Goal: Task Accomplishment & Management: Use online tool/utility

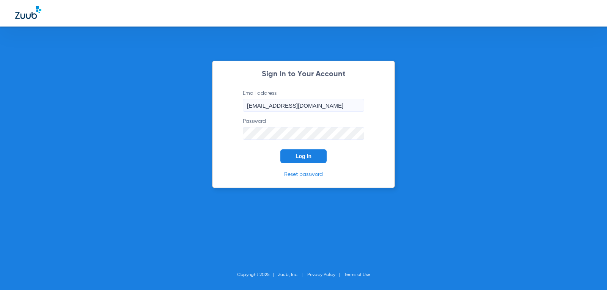
click at [300, 156] on span "Log In" at bounding box center [304, 156] width 16 height 6
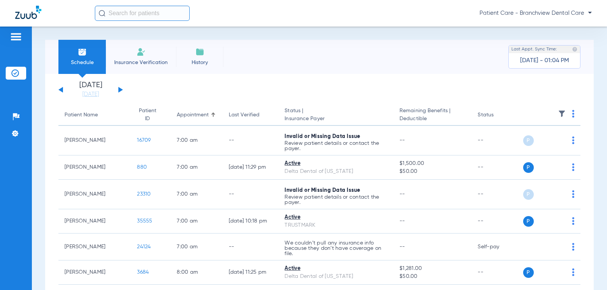
click at [125, 93] on app-single-date-navigator "[DATE] [DATE] [DATE] [DATE] [DATE] [DATE] [DATE] [DATE] [DATE] [DATE] [DATE] [D…" at bounding box center [319, 90] width 522 height 17
click at [120, 90] on button at bounding box center [120, 90] width 5 height 6
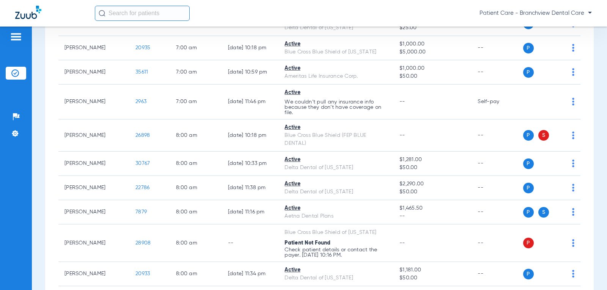
scroll to position [228, 0]
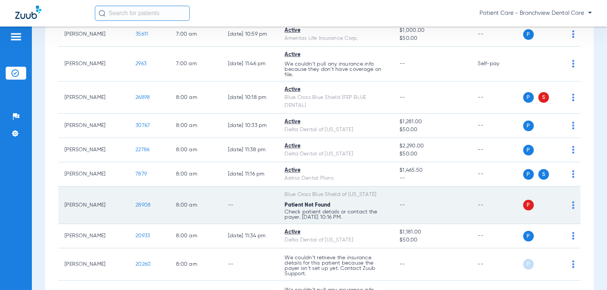
click at [523, 207] on span "P" at bounding box center [528, 205] width 11 height 11
click at [572, 205] on img at bounding box center [573, 205] width 2 height 8
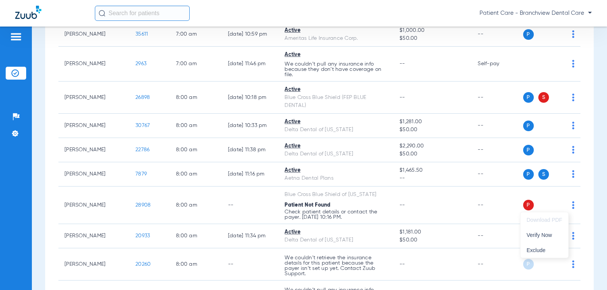
click at [132, 205] on div at bounding box center [303, 145] width 607 height 290
click at [135, 205] on span "28908" at bounding box center [142, 205] width 15 height 5
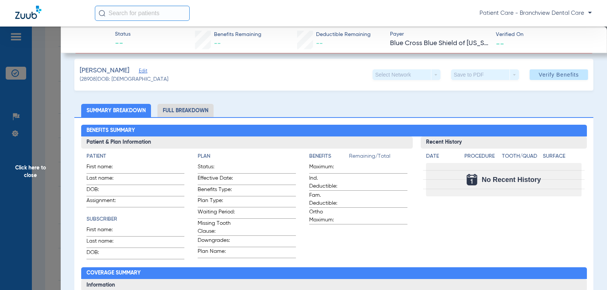
scroll to position [0, 0]
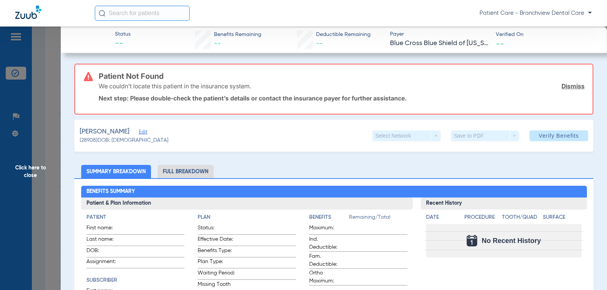
click at [139, 134] on span "Edit" at bounding box center [142, 132] width 7 height 7
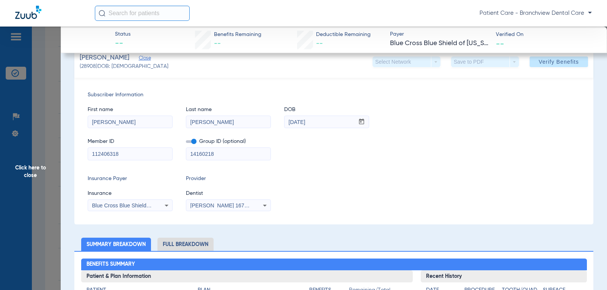
scroll to position [76, 0]
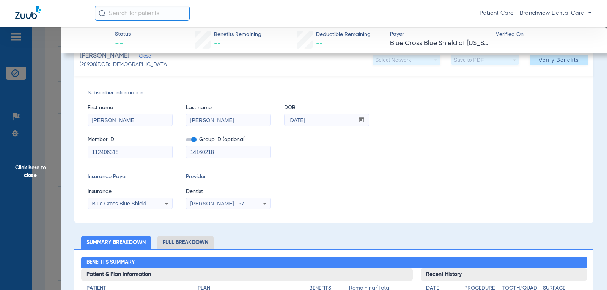
click at [164, 203] on icon at bounding box center [166, 203] width 9 height 9
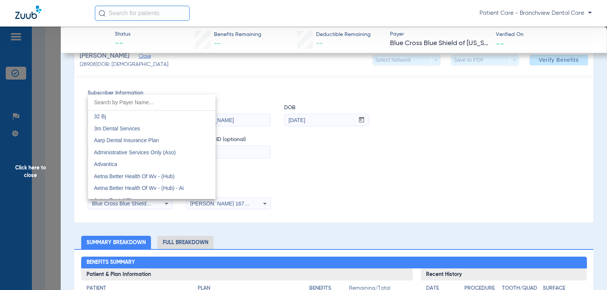
scroll to position [749, 0]
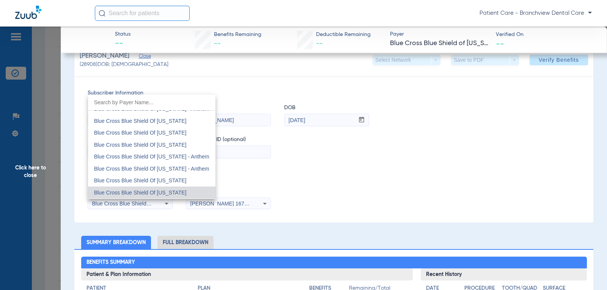
click at [304, 177] on div at bounding box center [303, 145] width 607 height 290
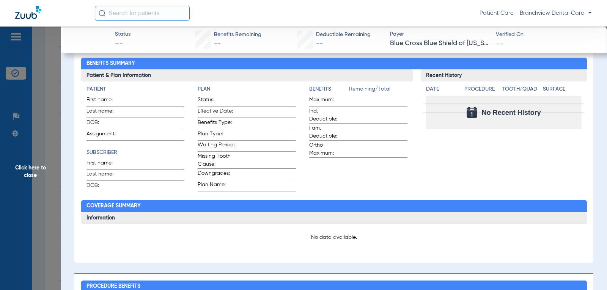
scroll to position [0, 0]
